Goal: Task Accomplishment & Management: Complete application form

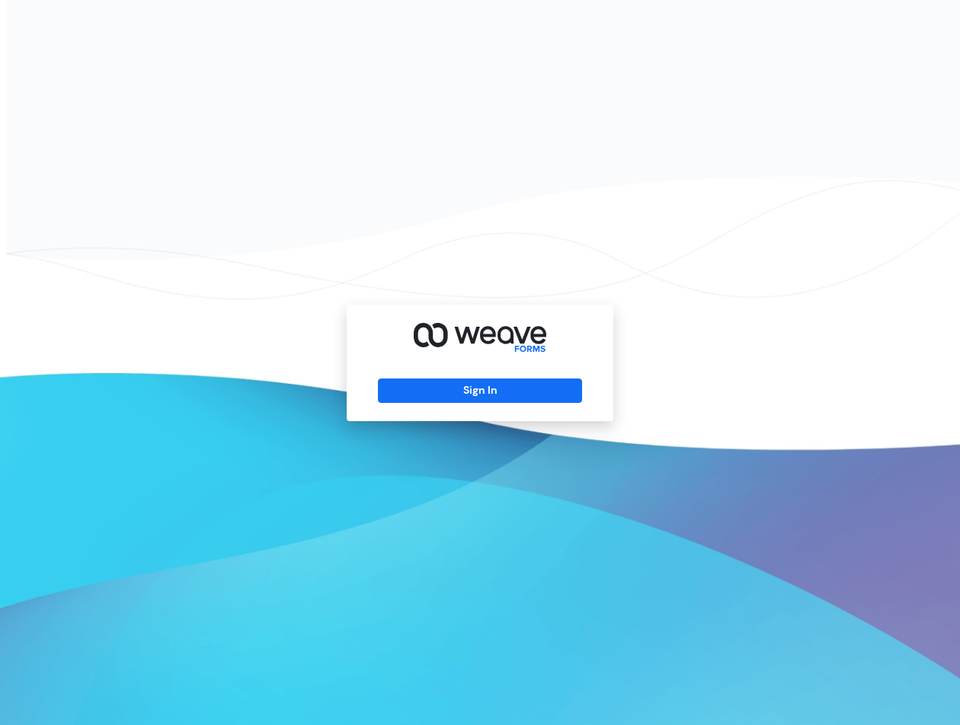
click at [459, 367] on div "Sign In" at bounding box center [480, 363] width 267 height 117
click at [459, 382] on button "Sign In" at bounding box center [479, 391] width 203 height 24
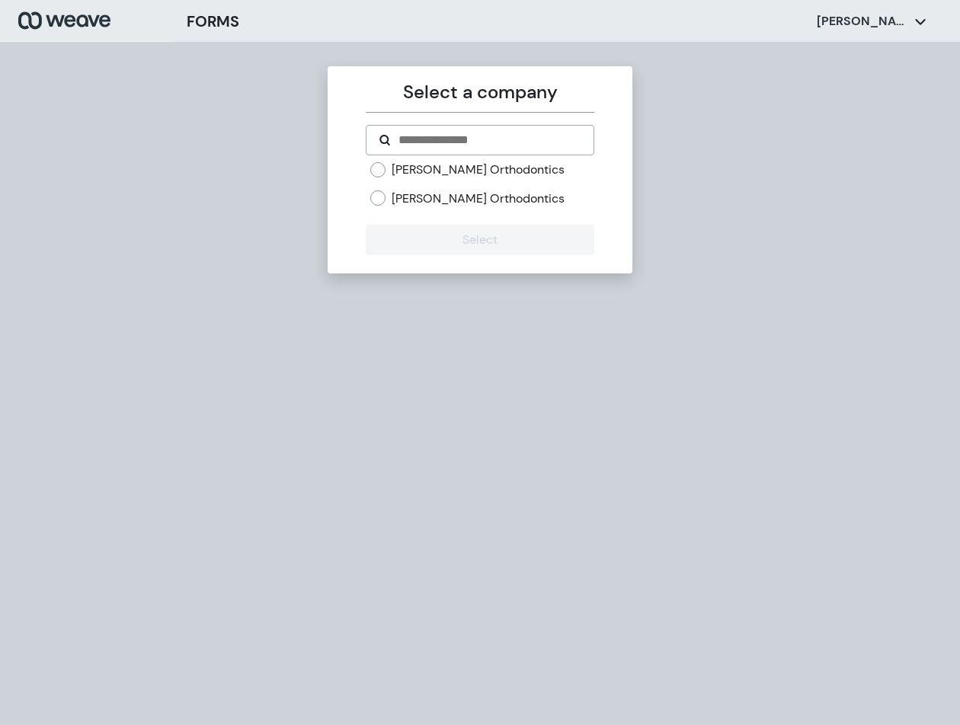
click at [447, 165] on label "Covington Orthodontics" at bounding box center [478, 170] width 173 height 17
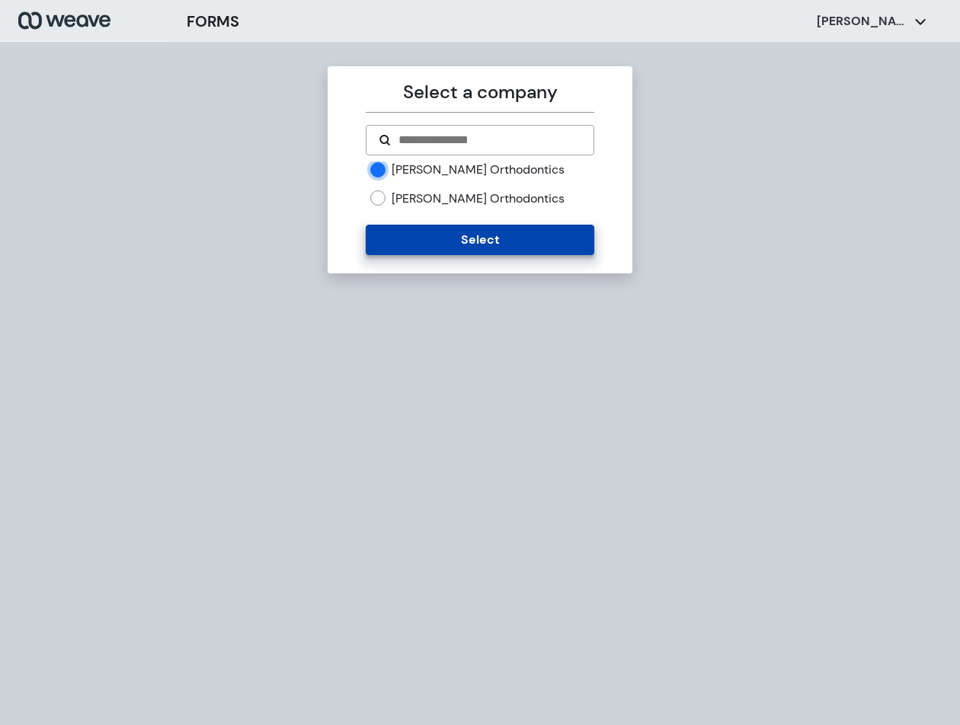
click at [439, 236] on button "Select" at bounding box center [480, 240] width 228 height 30
